Goal: Navigation & Orientation: Find specific page/section

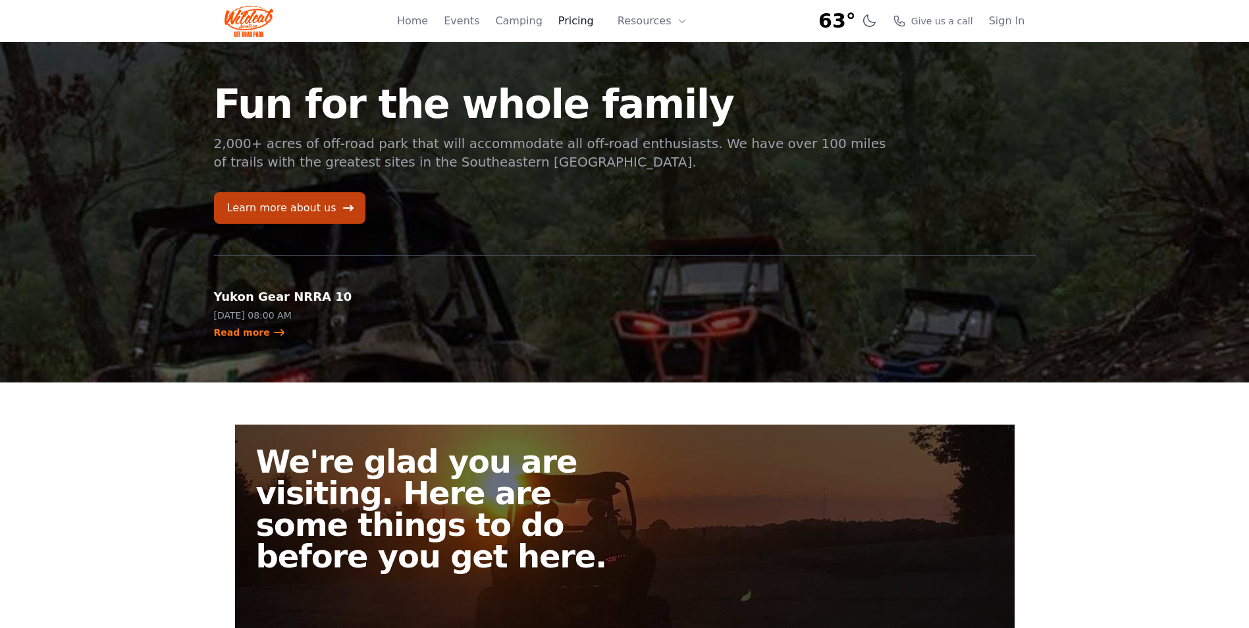
click at [581, 23] on link "Pricing" at bounding box center [576, 21] width 36 height 16
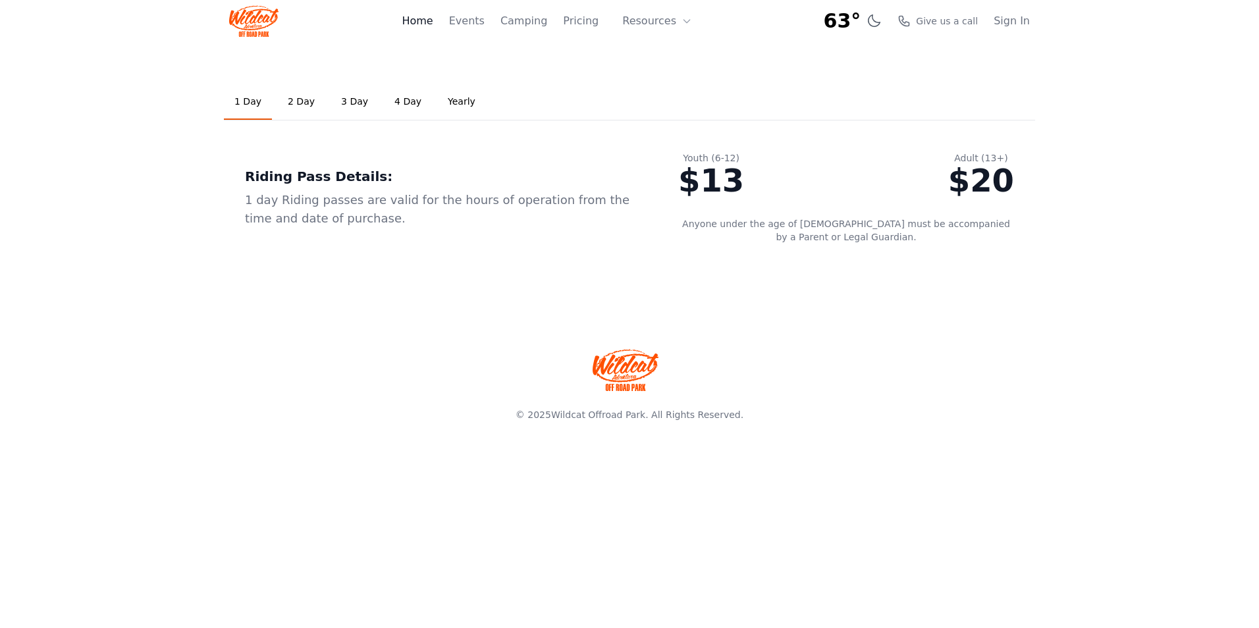
click at [429, 21] on link "Home" at bounding box center [417, 21] width 31 height 16
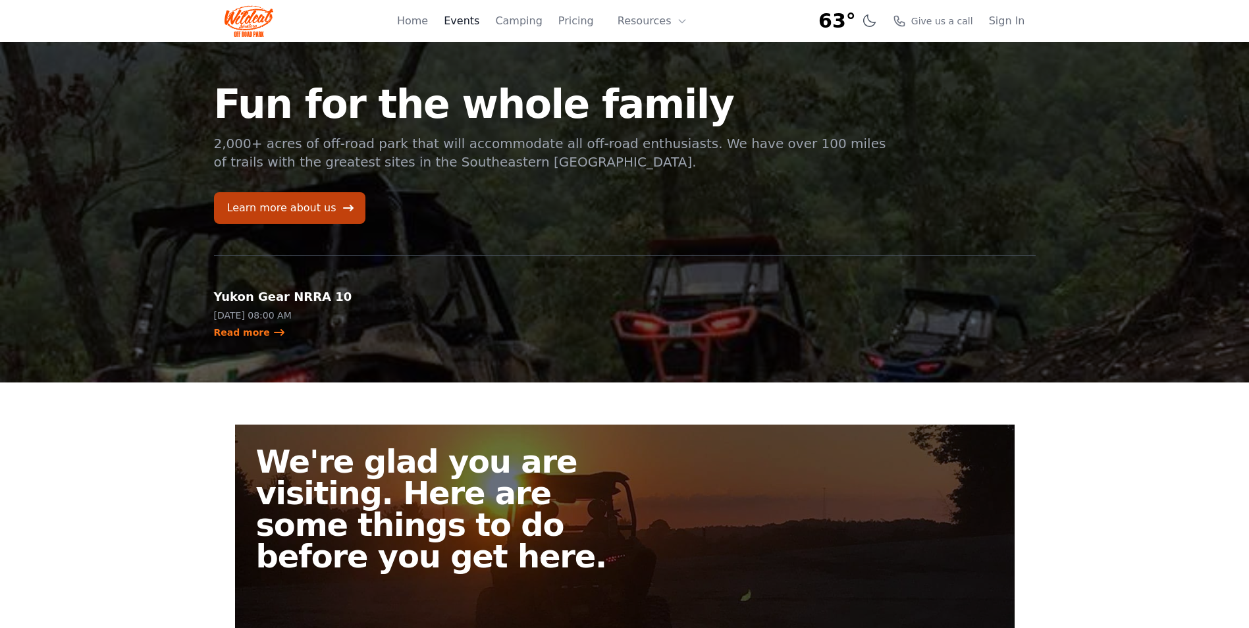
click at [471, 20] on link "Events" at bounding box center [462, 21] width 36 height 16
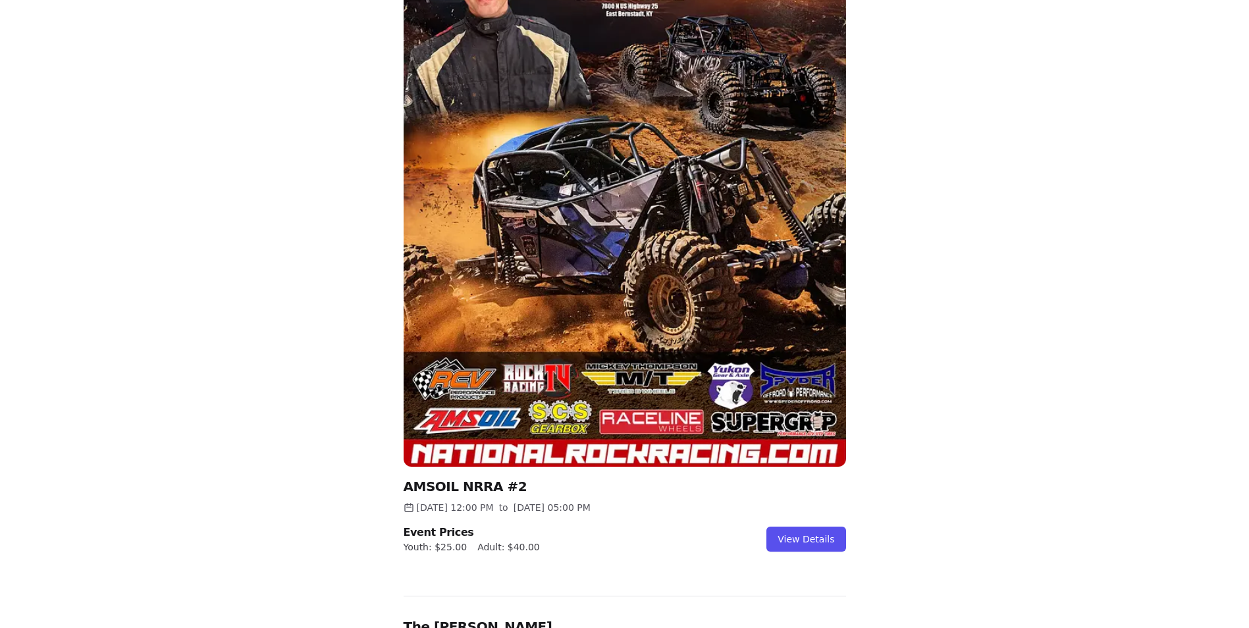
scroll to position [329, 0]
